Goal: Find contact information: Find contact information

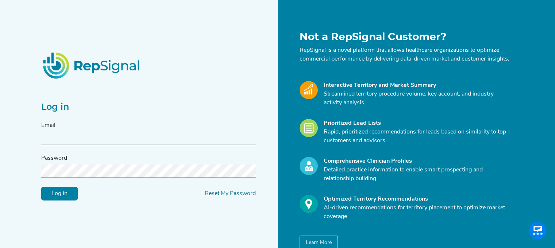
click at [137, 137] on input "text" at bounding box center [148, 139] width 215 height 14
click at [183, 93] on div "Log in Email Password Log in Reset My Password" at bounding box center [148, 140] width 215 height 120
click at [64, 139] on input "text" at bounding box center [148, 139] width 215 height 14
type input "[PERSON_NAME][EMAIL_ADDRESS][PERSON_NAME][DOMAIN_NAME]"
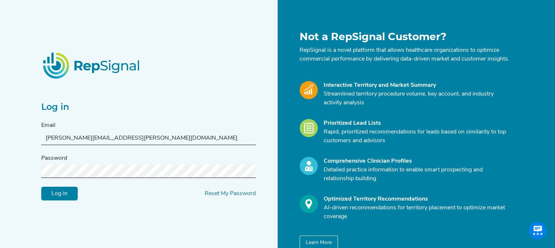
click at [41, 187] on input "Log in" at bounding box center [59, 194] width 37 height 14
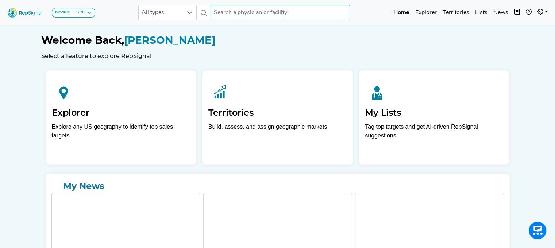
click at [254, 10] on input "text" at bounding box center [280, 12] width 139 height 15
click at [254, 10] on input "[PERSON_NAME]" at bounding box center [280, 12] width 139 height 15
click at [238, 13] on input "[PERSON_NAME]" at bounding box center [280, 12] width 139 height 15
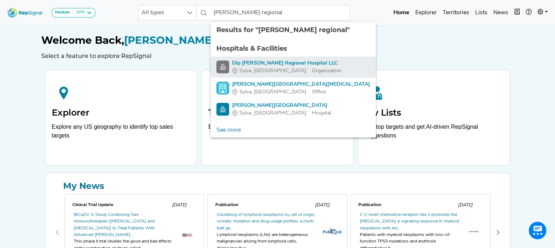
click at [261, 63] on div "Dlp [PERSON_NAME] Regional Hospital LLC" at bounding box center [286, 64] width 109 height 8
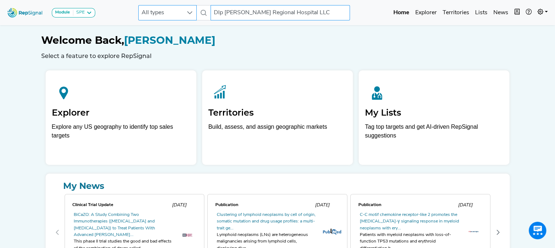
drag, startPoint x: 226, startPoint y: 10, endPoint x: 188, endPoint y: 9, distance: 38.0
click at [188, 9] on div "All types Dlp [PERSON_NAME] Regional Hospital LLC No results found" at bounding box center [244, 12] width 212 height 15
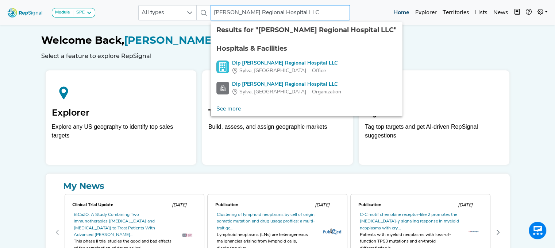
drag, startPoint x: 254, startPoint y: 12, endPoint x: 397, endPoint y: 7, distance: 143.2
click at [397, 7] on div "Module SPE [MEDICAL_DATA] Disposable Bronchoscope SBRT SPE TTNA [MEDICAL_DATA] …" at bounding box center [277, 12] width 555 height 19
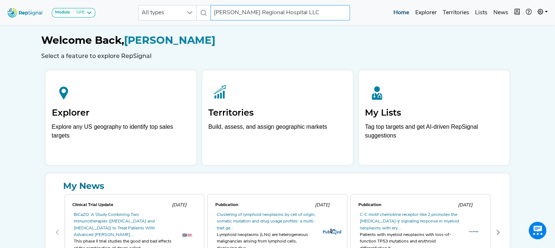
type input "[PERSON_NAME] Regional"
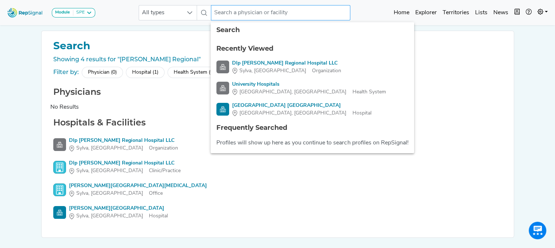
click at [243, 10] on input "text" at bounding box center [280, 12] width 139 height 15
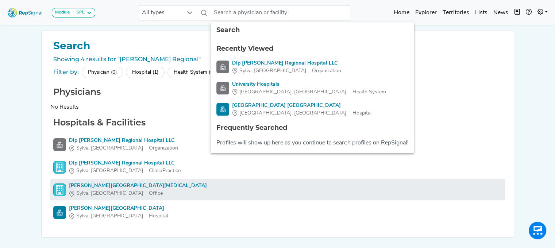
click at [91, 187] on div "[PERSON_NAME][GEOGRAPHIC_DATA][MEDICAL_DATA]" at bounding box center [138, 186] width 138 height 8
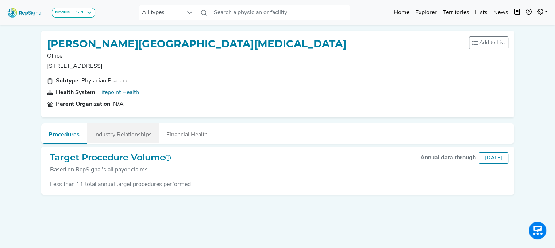
click at [130, 136] on button "Industry Relationships" at bounding box center [123, 133] width 72 height 20
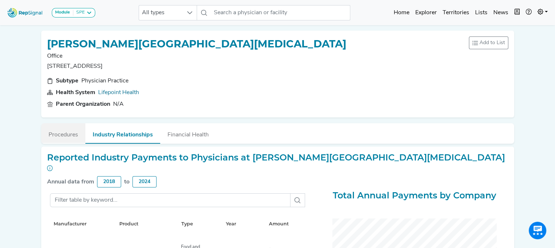
click at [73, 130] on button "Procedures" at bounding box center [63, 133] width 44 height 20
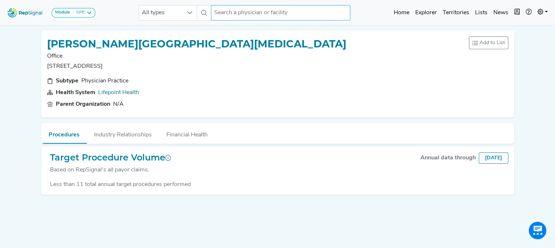
click at [219, 13] on input "text" at bounding box center [280, 12] width 139 height 15
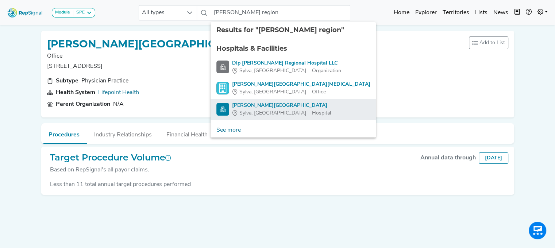
click at [244, 103] on div "[PERSON_NAME][GEOGRAPHIC_DATA]" at bounding box center [281, 106] width 99 height 8
type input "[PERSON_NAME][GEOGRAPHIC_DATA]"
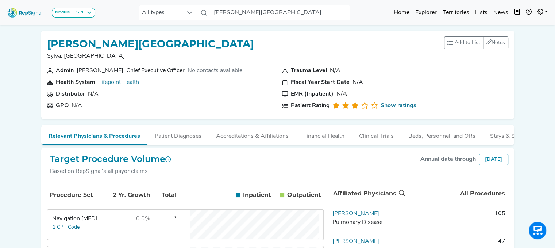
click at [488, 144] on li "Stays & Services" at bounding box center [512, 135] width 58 height 20
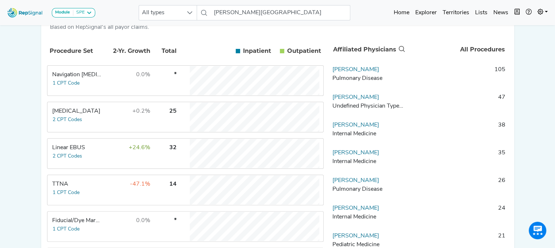
scroll to position [150, 0]
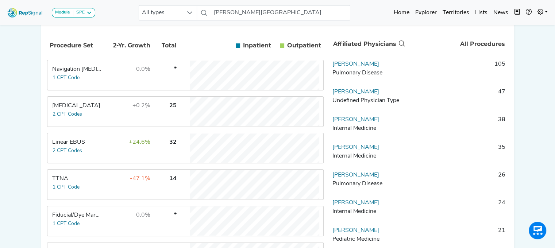
click at [346, 66] on td "[PERSON_NAME] Pulmonary Disease" at bounding box center [368, 71] width 77 height 22
click at [348, 67] on link "[PERSON_NAME]" at bounding box center [356, 64] width 47 height 6
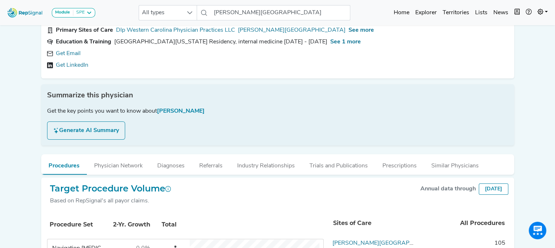
scroll to position [15, 0]
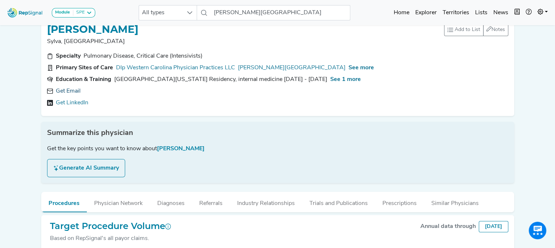
click at [67, 90] on link "Get Email" at bounding box center [68, 91] width 25 height 9
click at [124, 203] on button "Physician Network" at bounding box center [118, 202] width 63 height 20
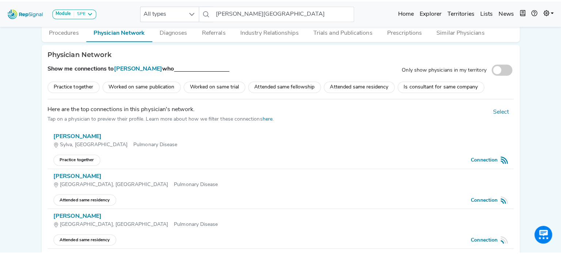
scroll to position [202, 0]
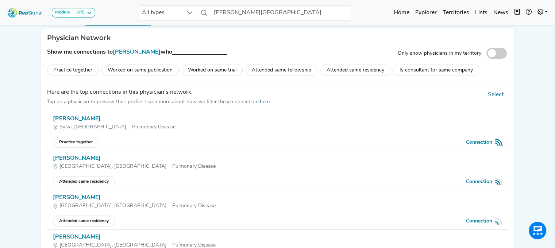
click at [73, 121] on div "[PERSON_NAME]" at bounding box center [278, 119] width 450 height 9
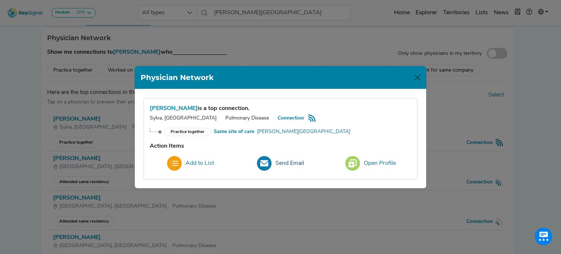
click at [283, 164] on button "Send Email" at bounding box center [280, 163] width 57 height 20
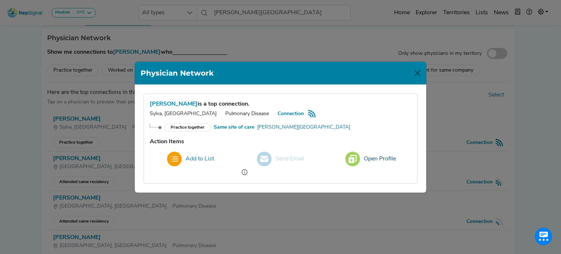
click at [359, 157] on img at bounding box center [352, 159] width 15 height 15
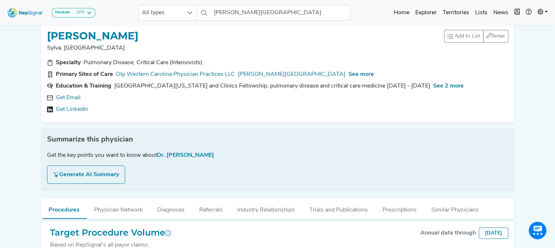
scroll to position [1, 0]
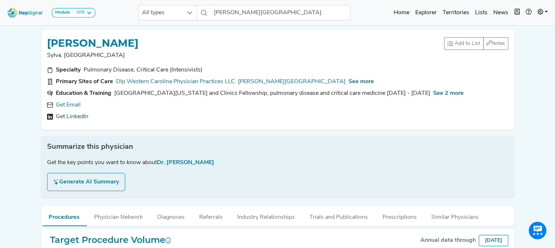
click at [66, 115] on link "Get LinkedIn" at bounding box center [72, 116] width 32 height 9
